Goal: Check status: Check status

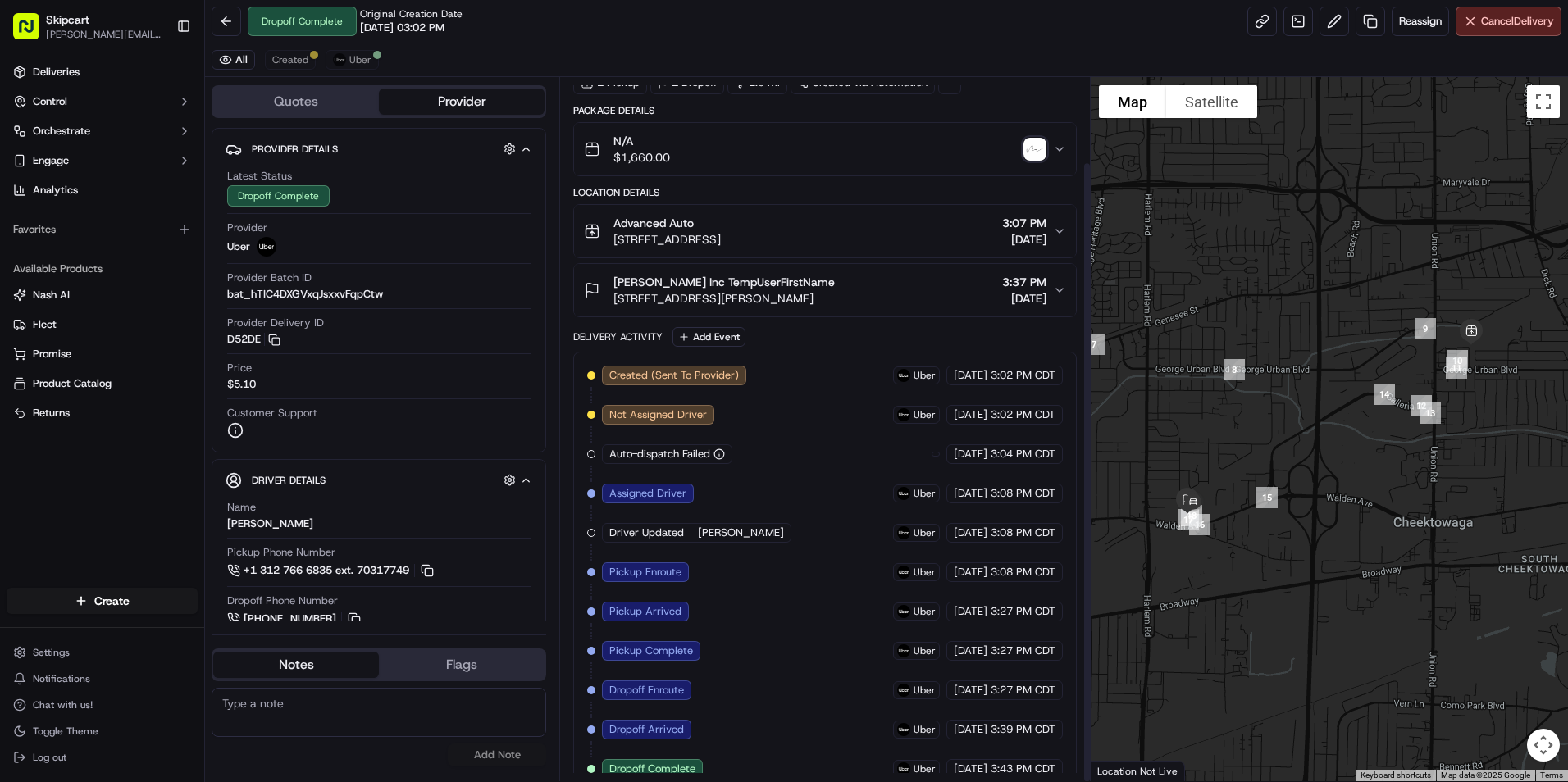
scroll to position [96, 0]
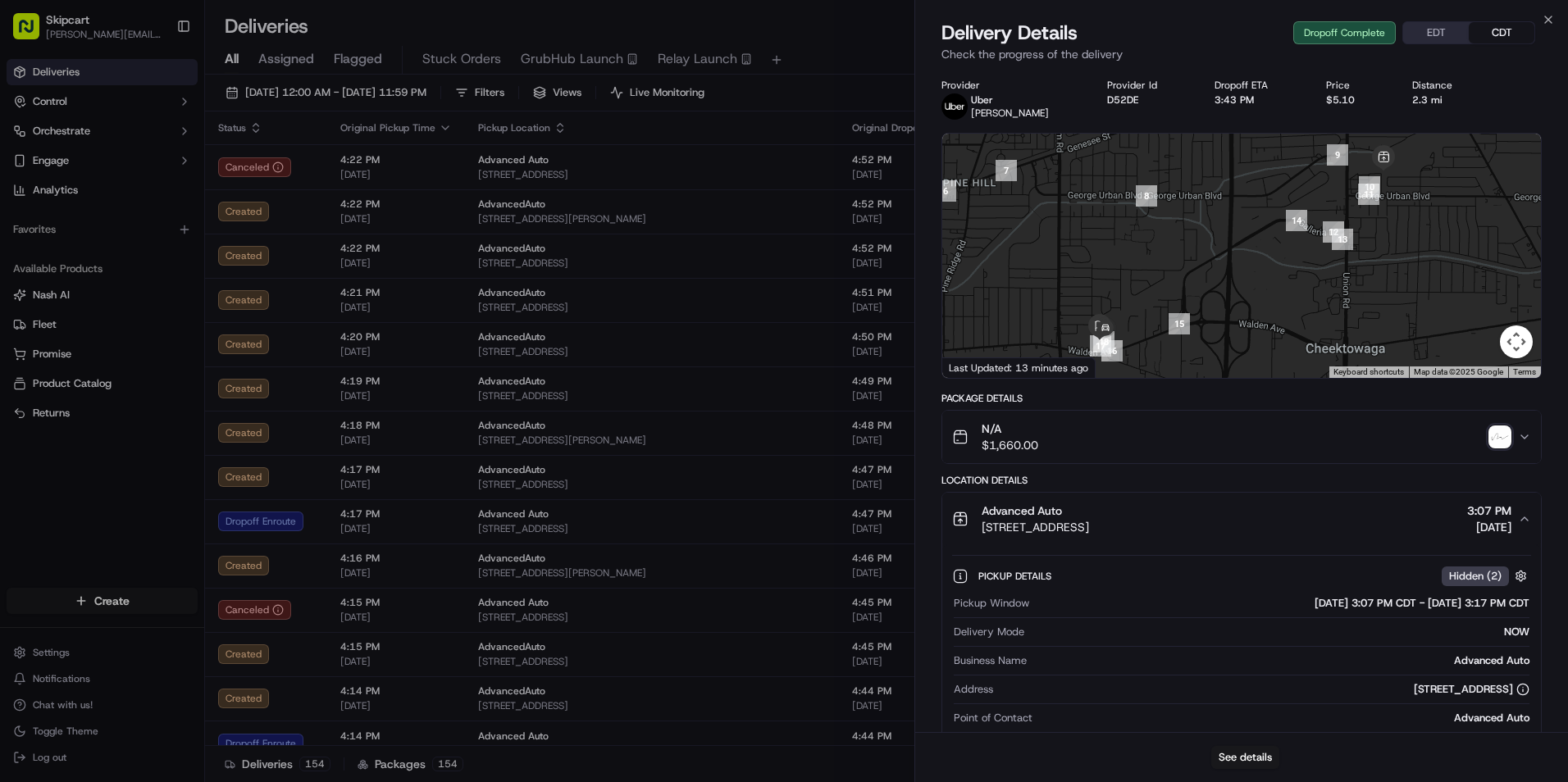
scroll to position [410, 0]
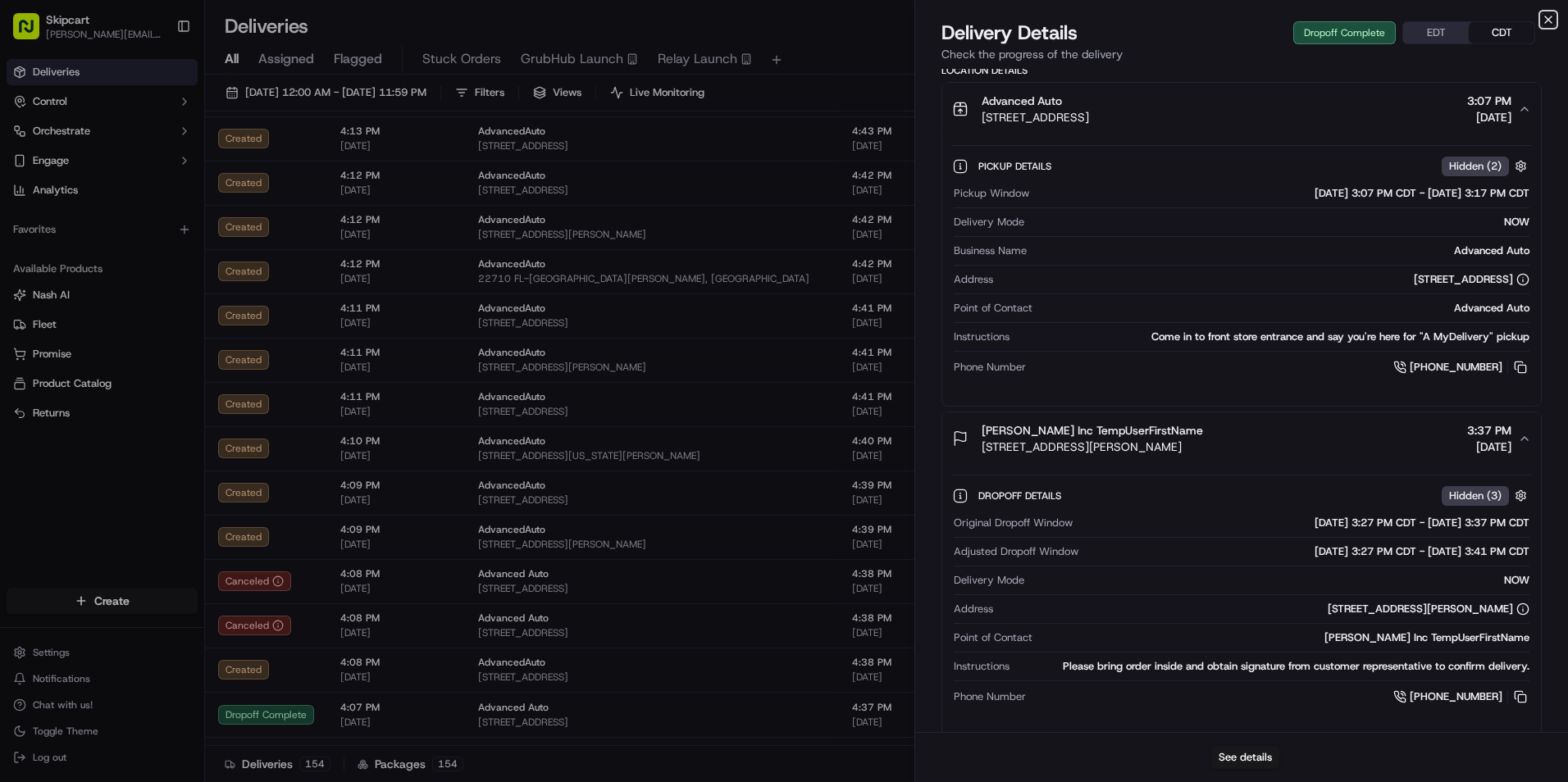
click at [1548, 23] on icon "button" at bounding box center [1547, 19] width 13 height 13
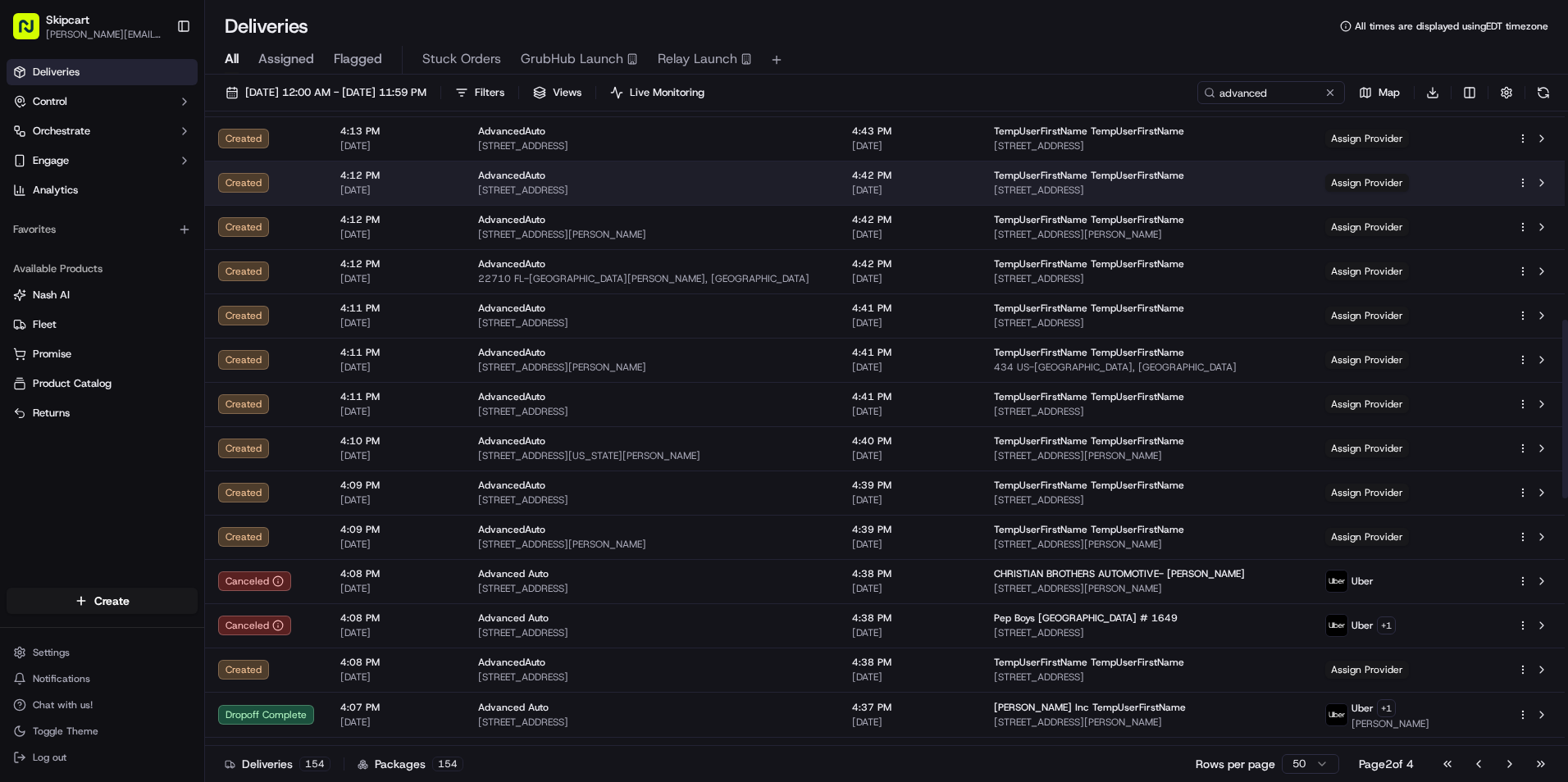
click at [518, 193] on span "[STREET_ADDRESS]" at bounding box center [651, 190] width 347 height 13
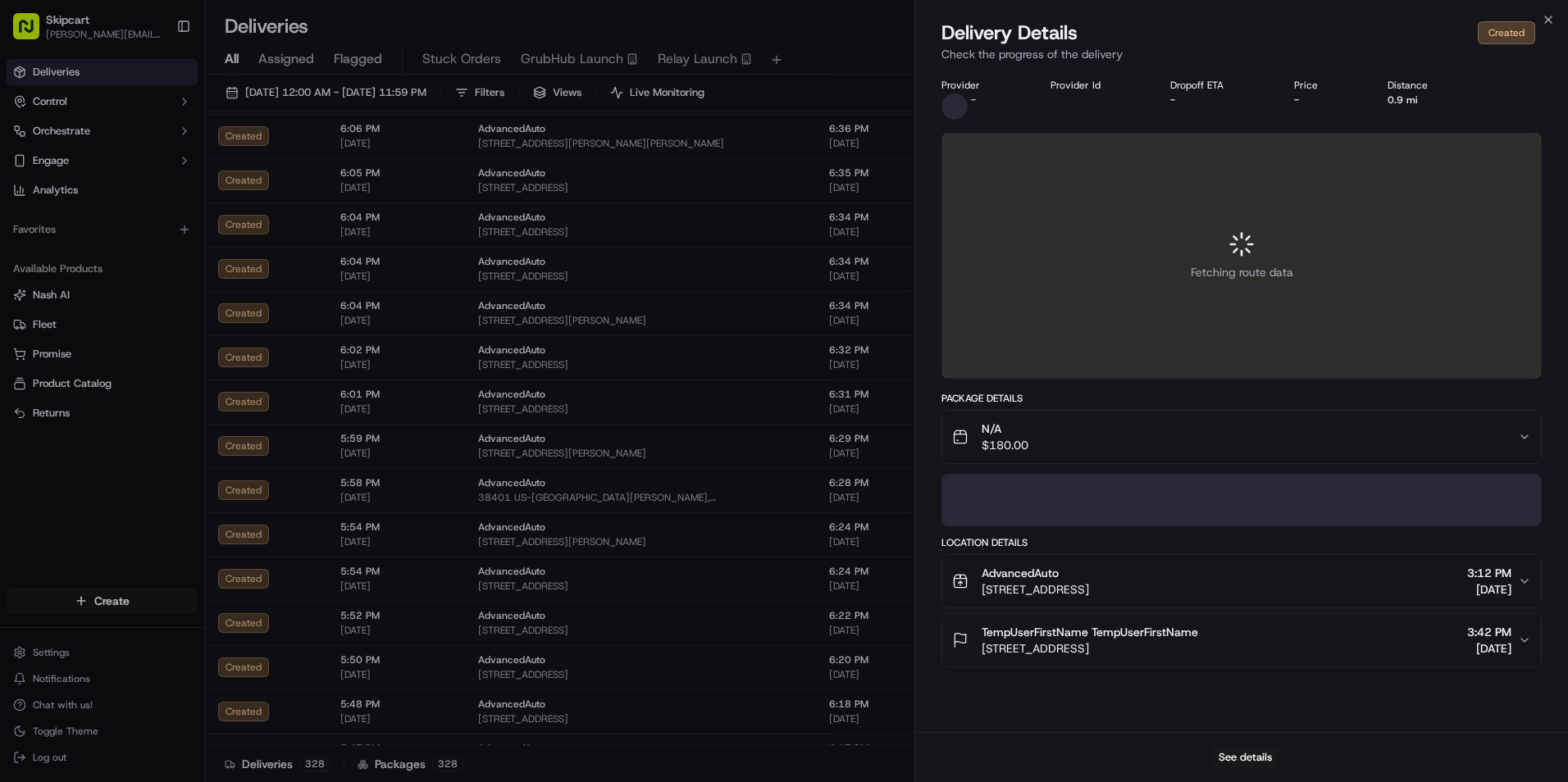
scroll to position [736, 0]
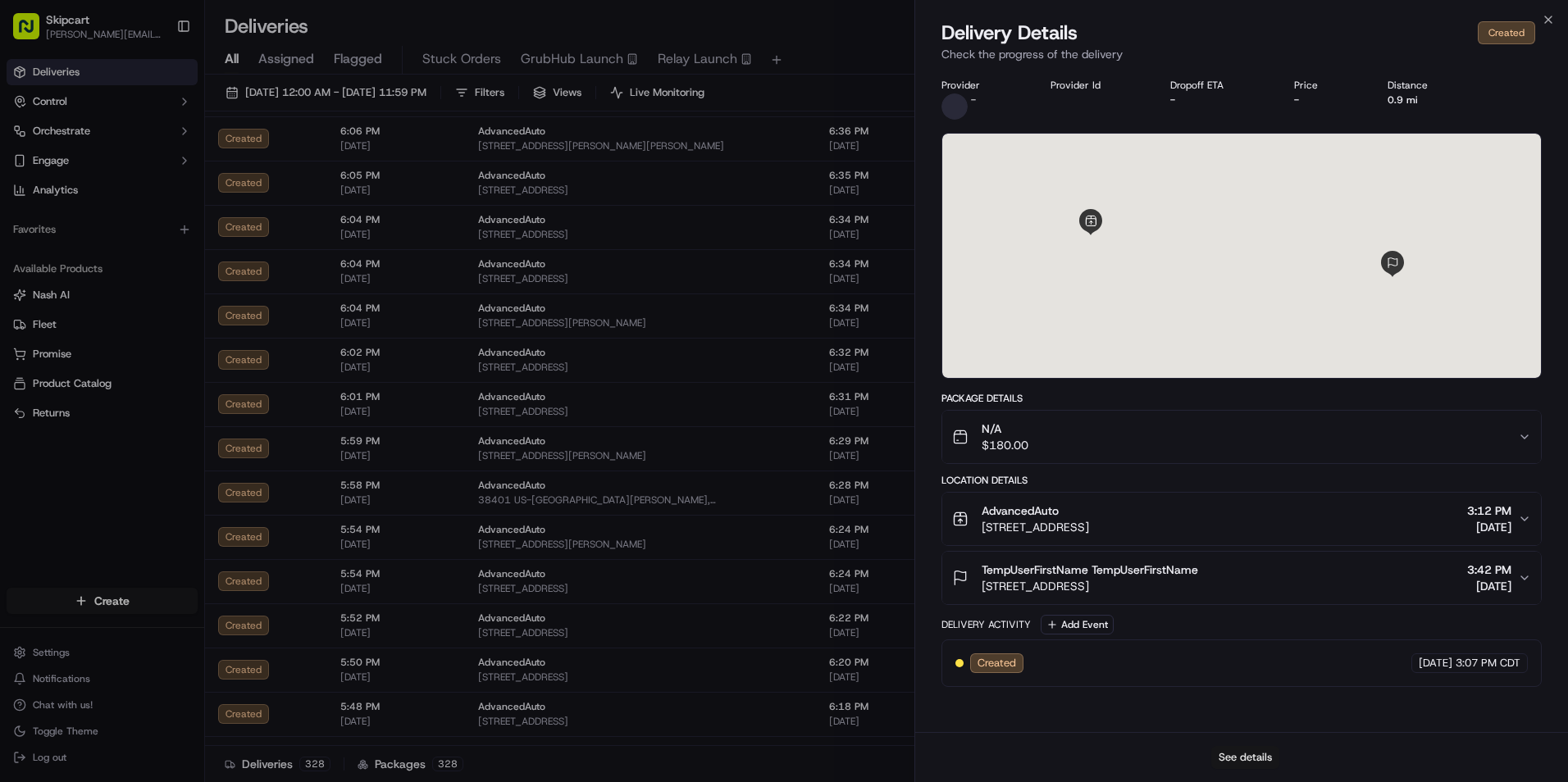
click at [1232, 762] on button "See details" at bounding box center [1245, 757] width 69 height 23
